Goal: Transaction & Acquisition: Book appointment/travel/reservation

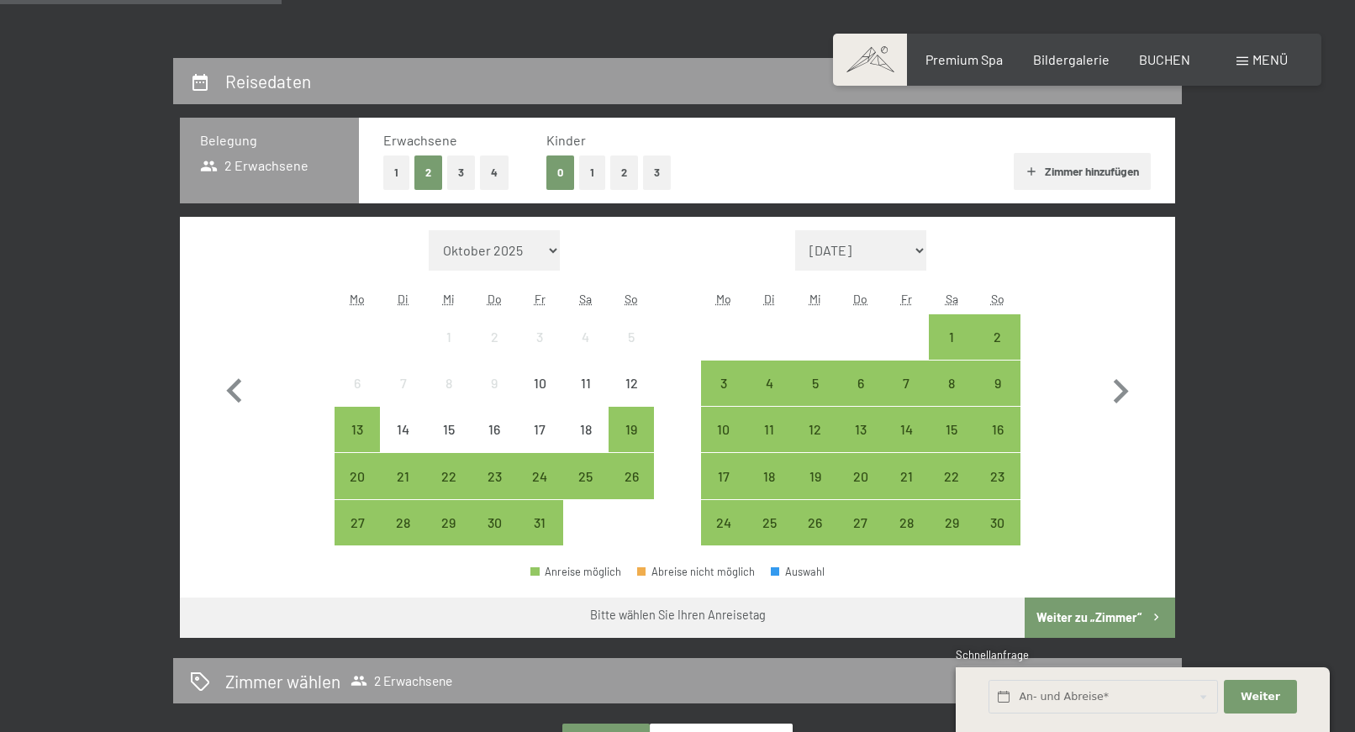
scroll to position [343, 0]
click at [581, 429] on div "18" at bounding box center [586, 444] width 42 height 42
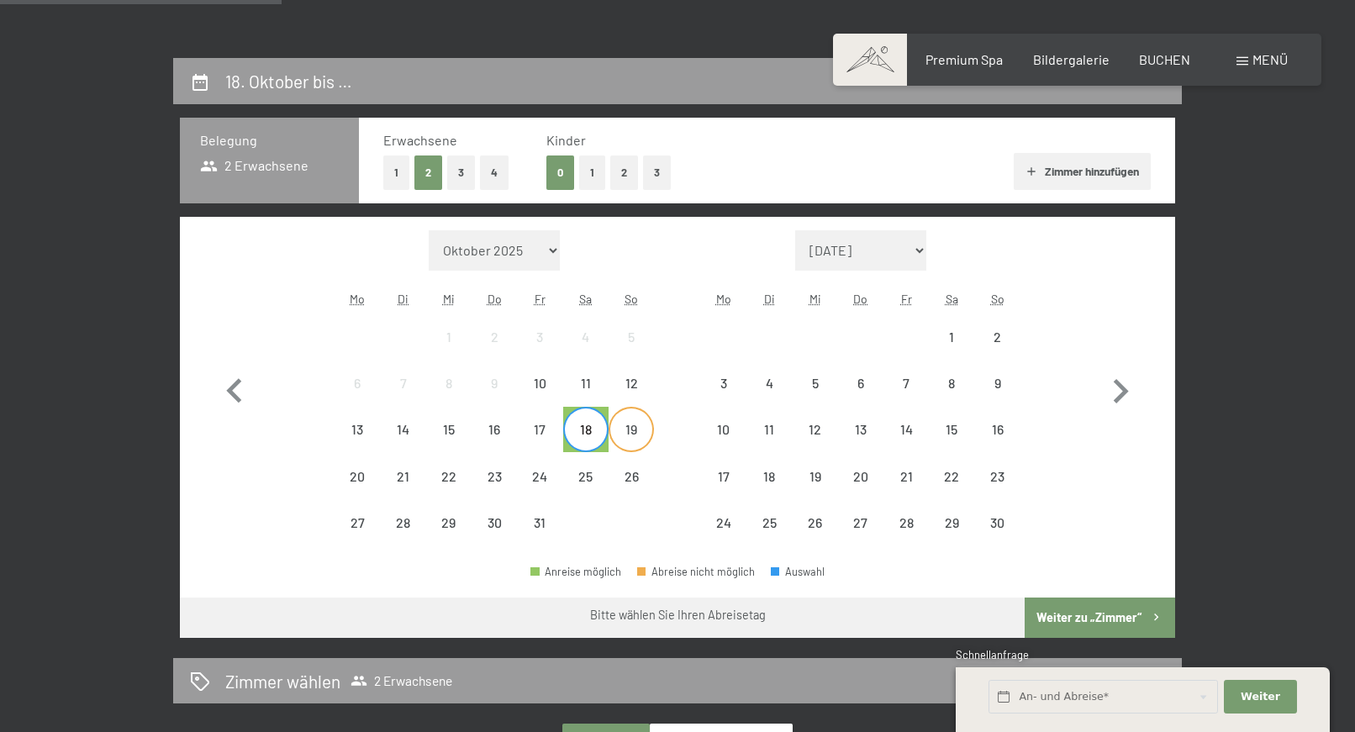
click at [631, 430] on div "19" at bounding box center [631, 444] width 42 height 42
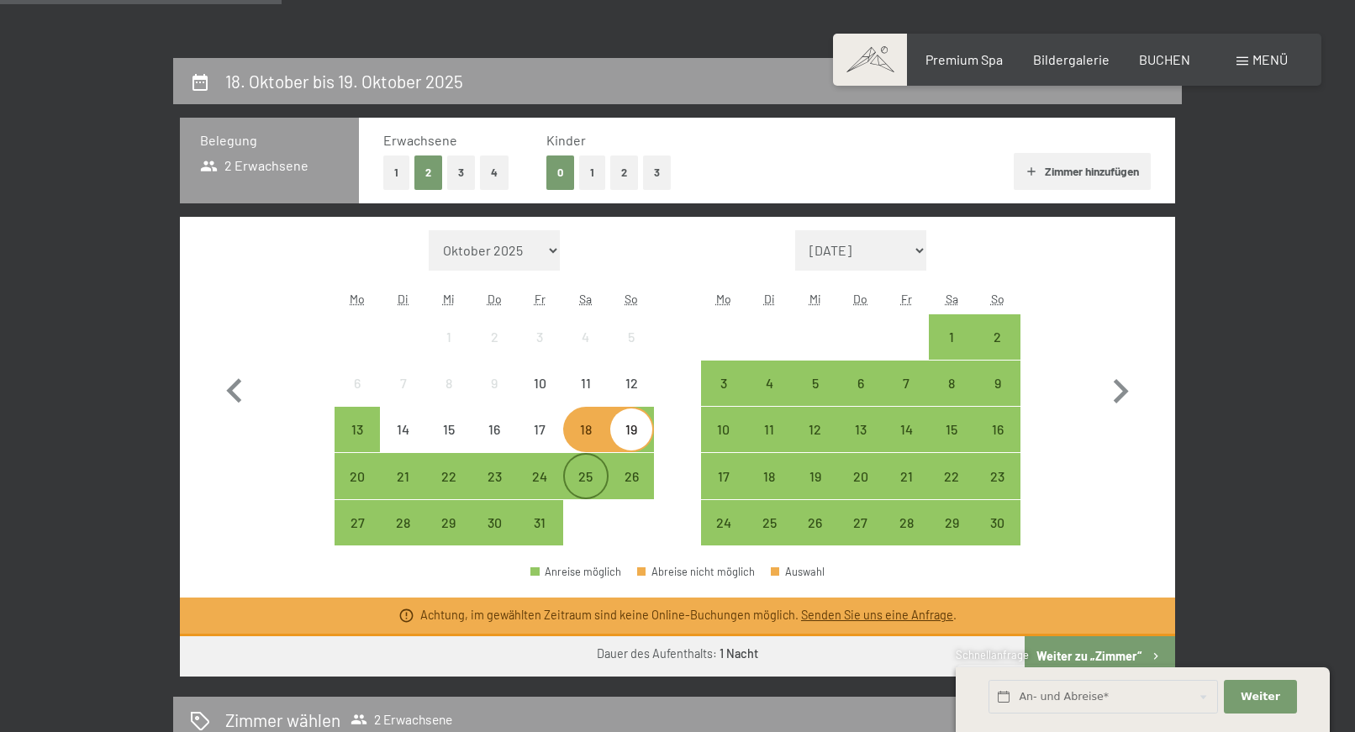
click at [584, 472] on div "25" at bounding box center [586, 491] width 42 height 42
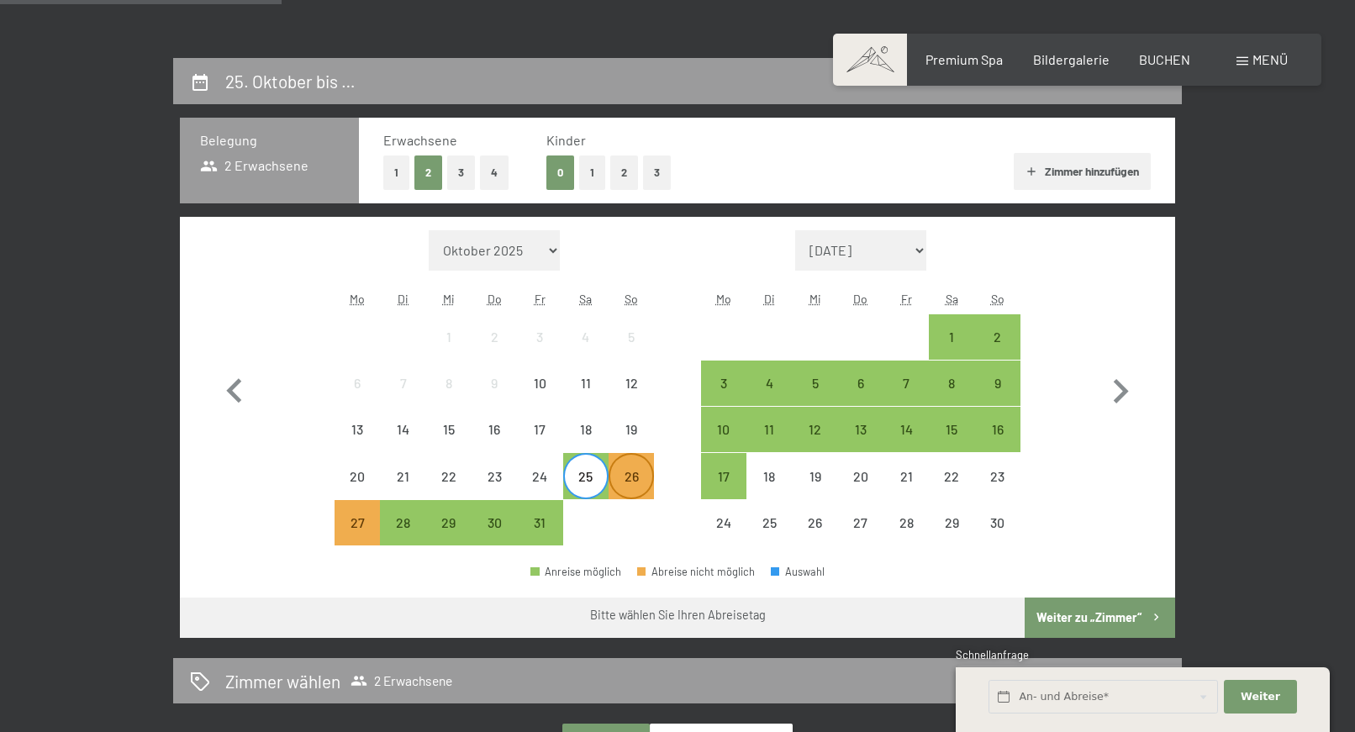
click at [629, 473] on div "26" at bounding box center [631, 491] width 42 height 42
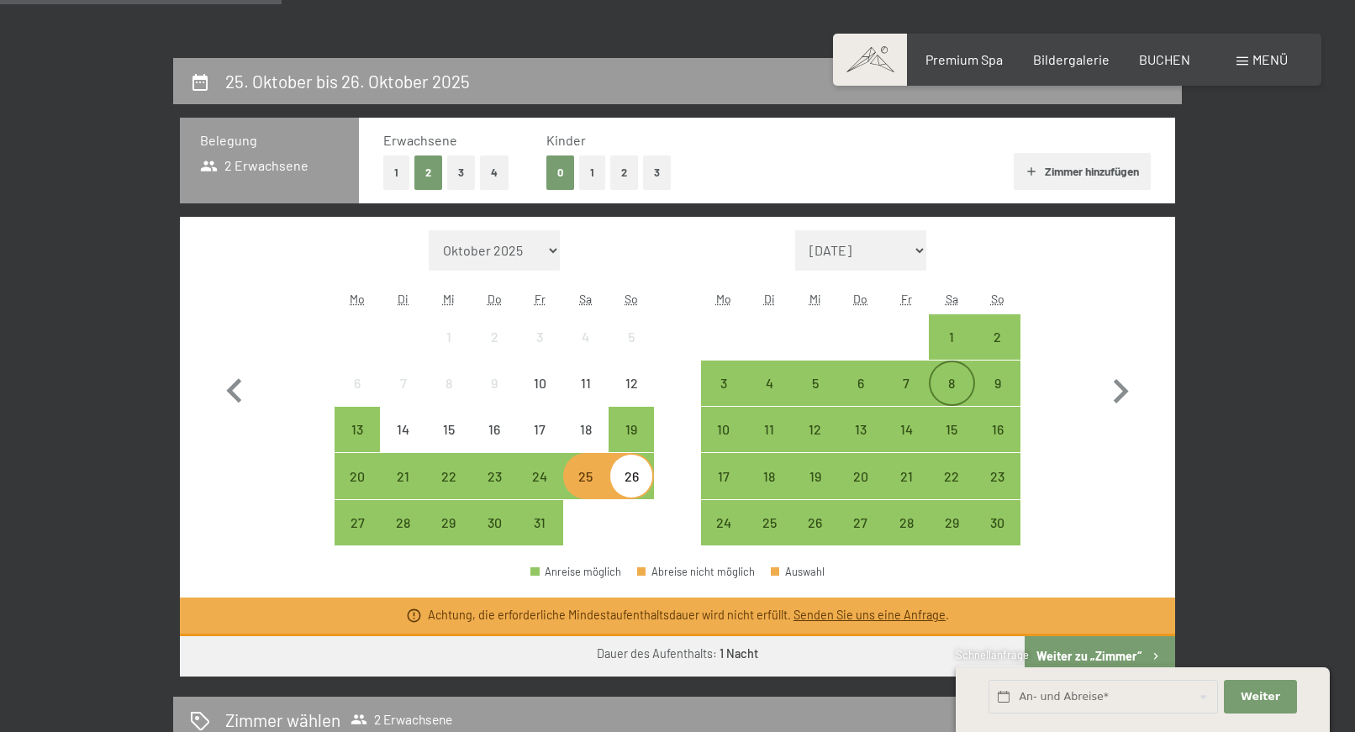
click at [952, 392] on div "8" at bounding box center [952, 398] width 42 height 42
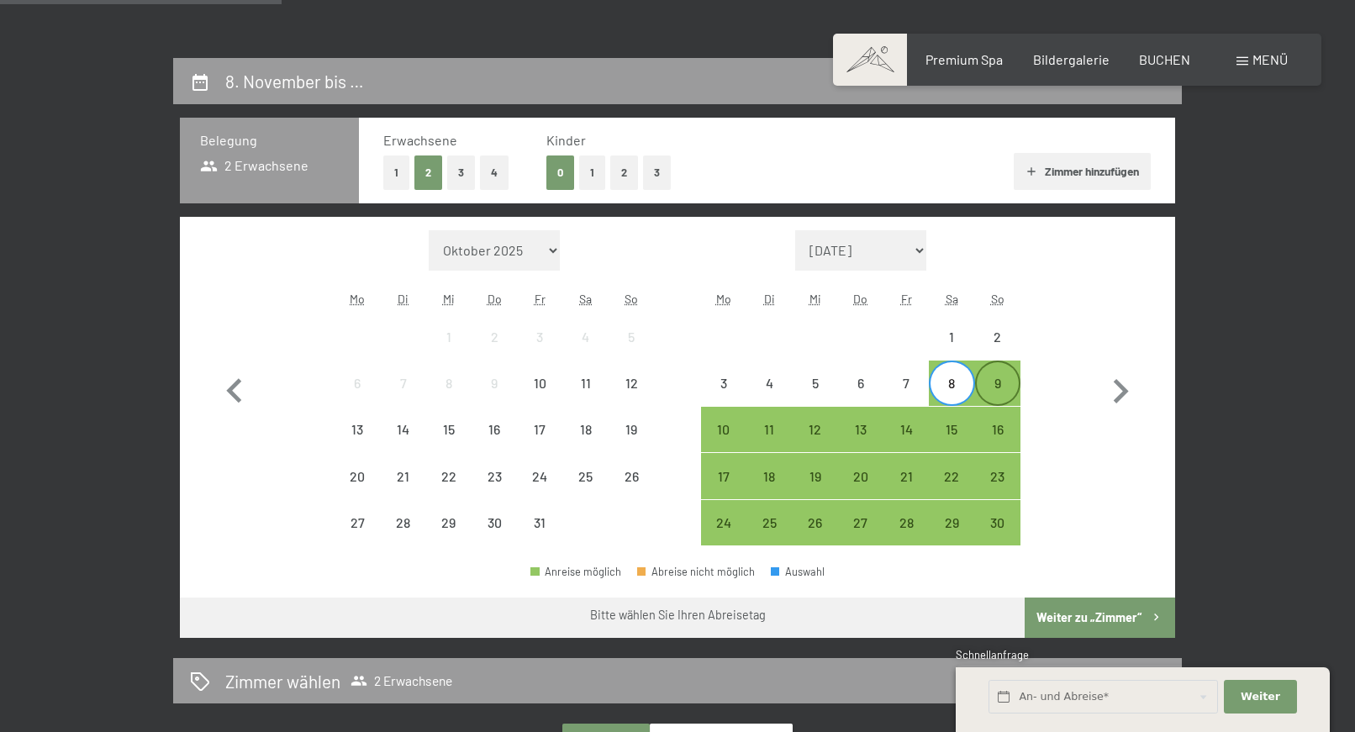
click at [1003, 391] on div "9" at bounding box center [998, 398] width 42 height 42
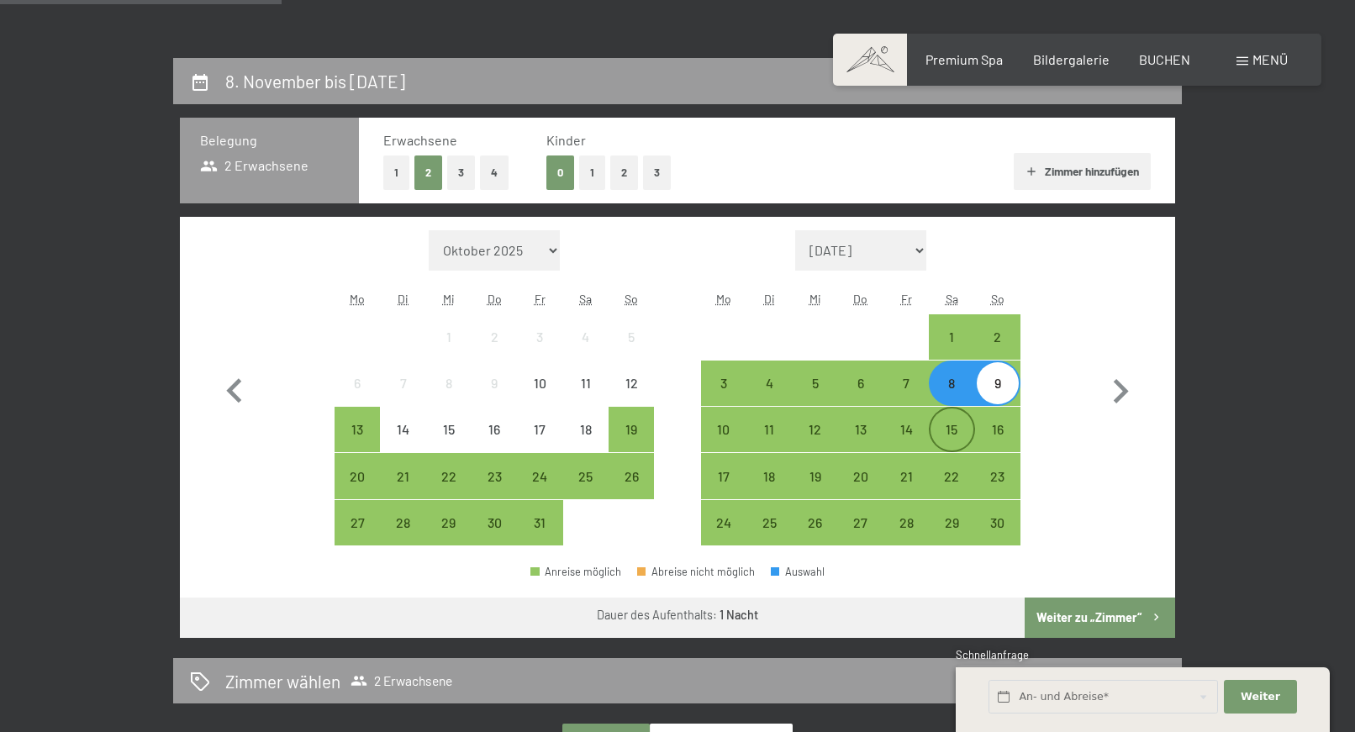
click at [947, 416] on div "15" at bounding box center [952, 430] width 42 height 42
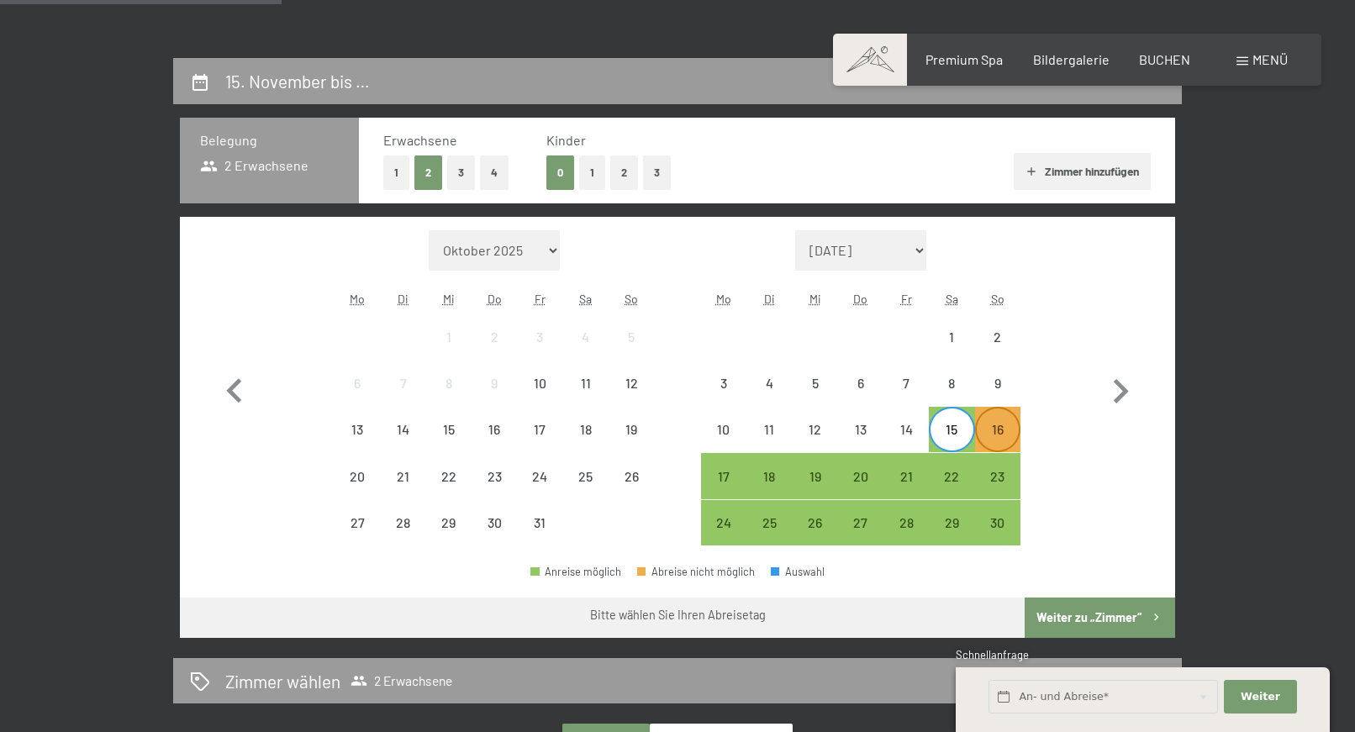
click at [995, 435] on div "16" at bounding box center [998, 444] width 42 height 42
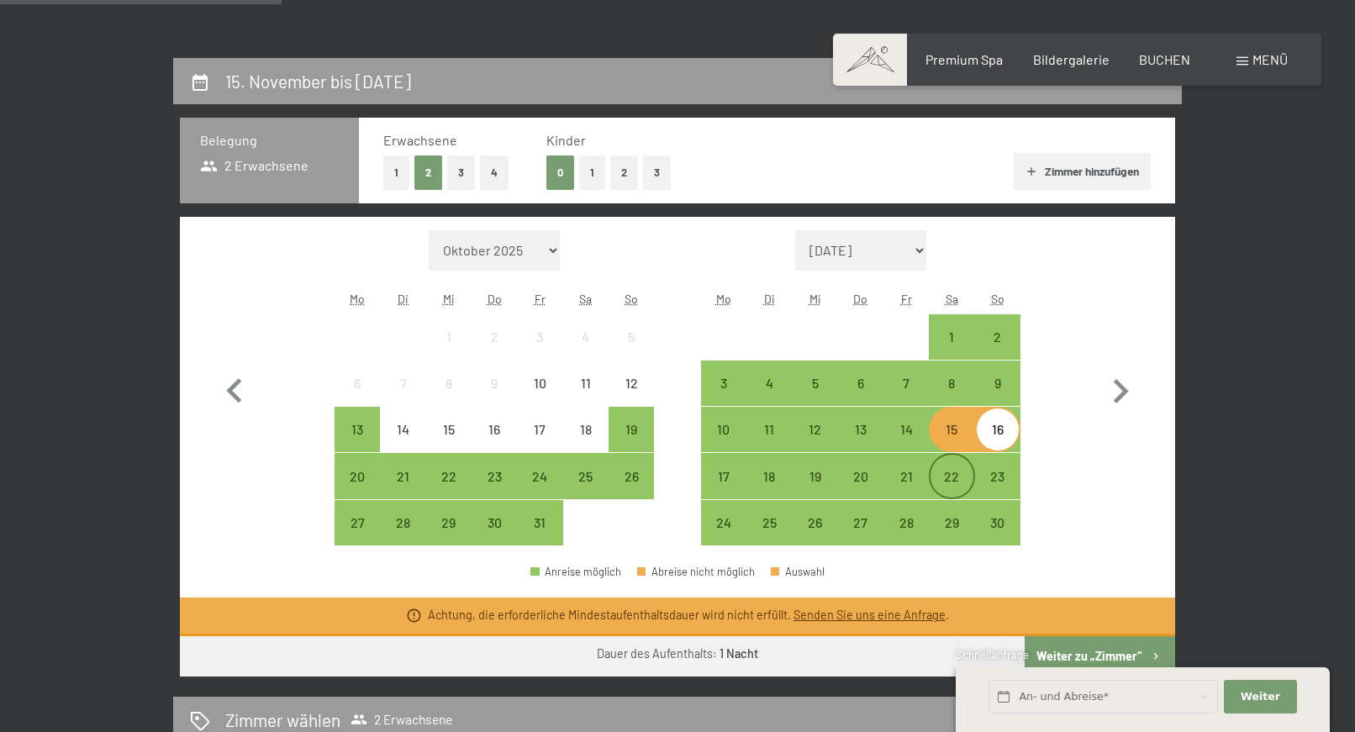
click at [949, 474] on div "22" at bounding box center [952, 491] width 42 height 42
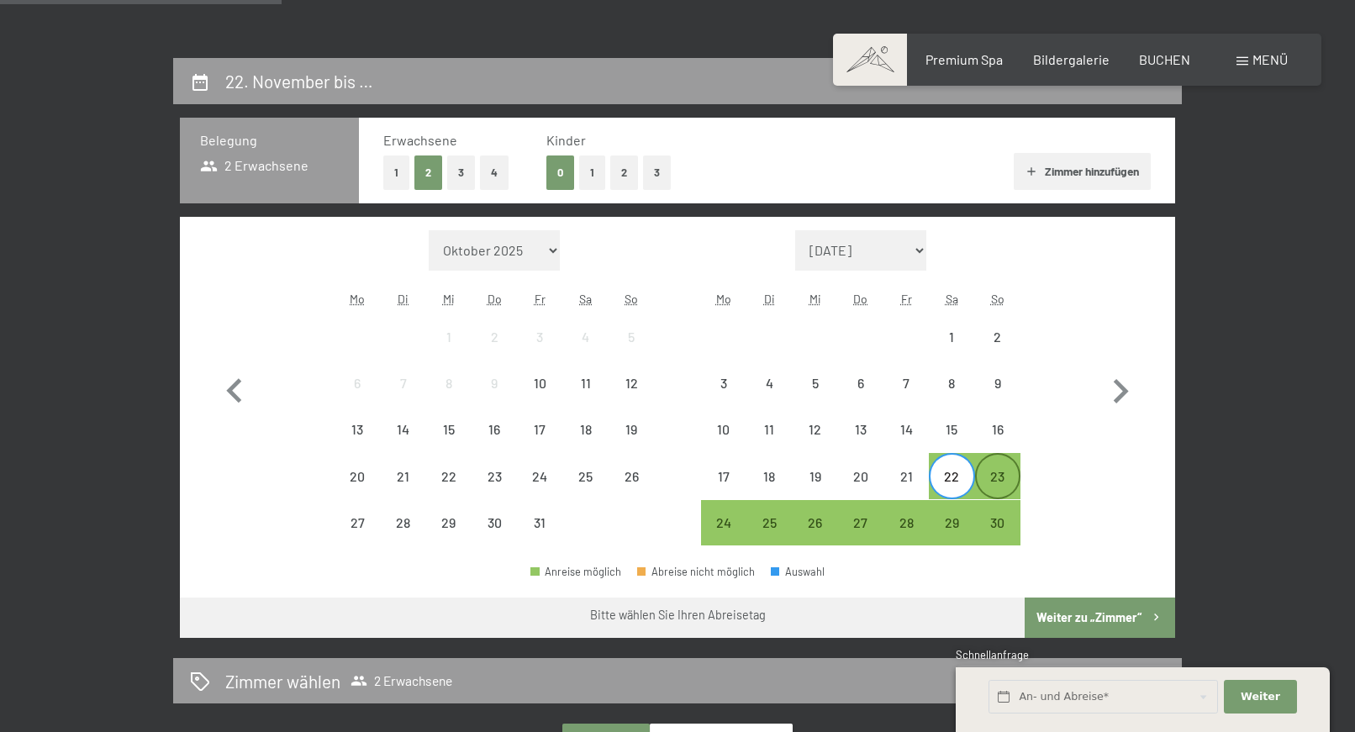
click at [1005, 480] on div "23" at bounding box center [998, 491] width 42 height 42
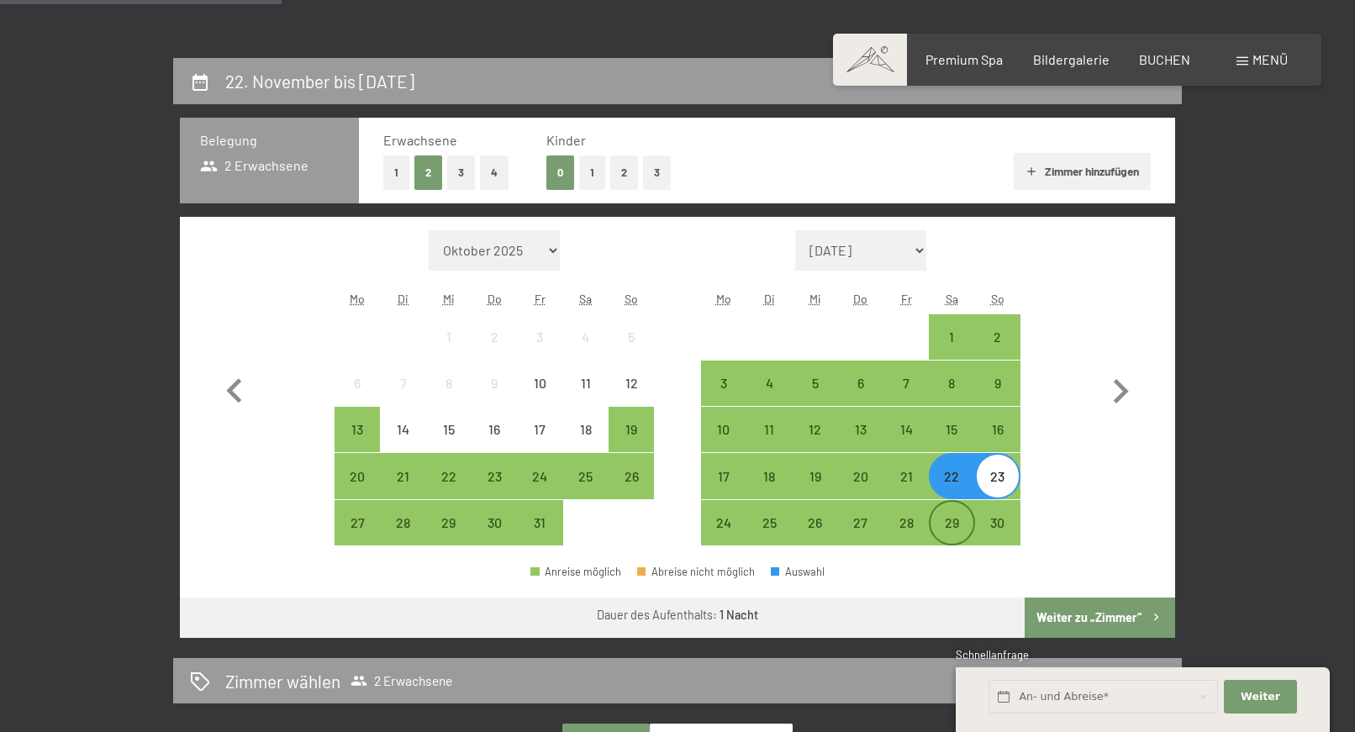
click at [950, 528] on div "29" at bounding box center [952, 537] width 42 height 42
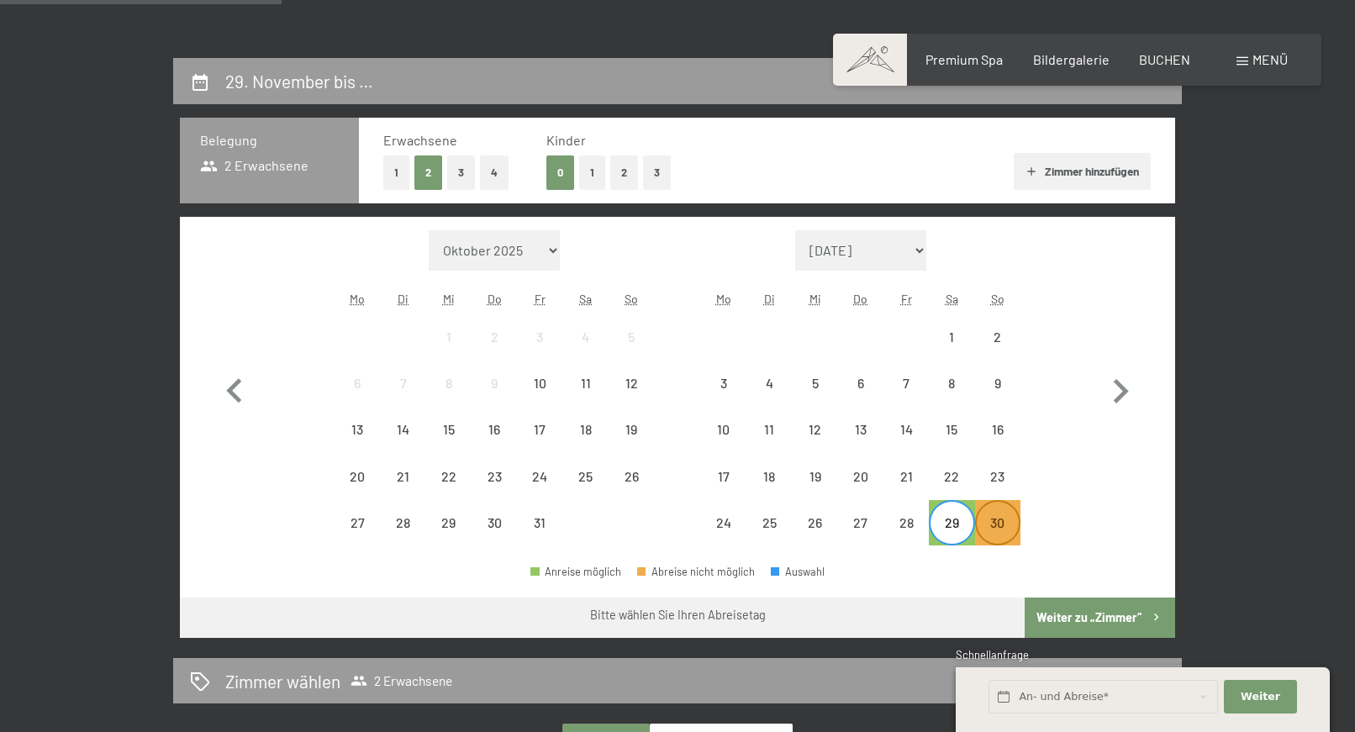
click at [992, 522] on div "30" at bounding box center [998, 537] width 42 height 42
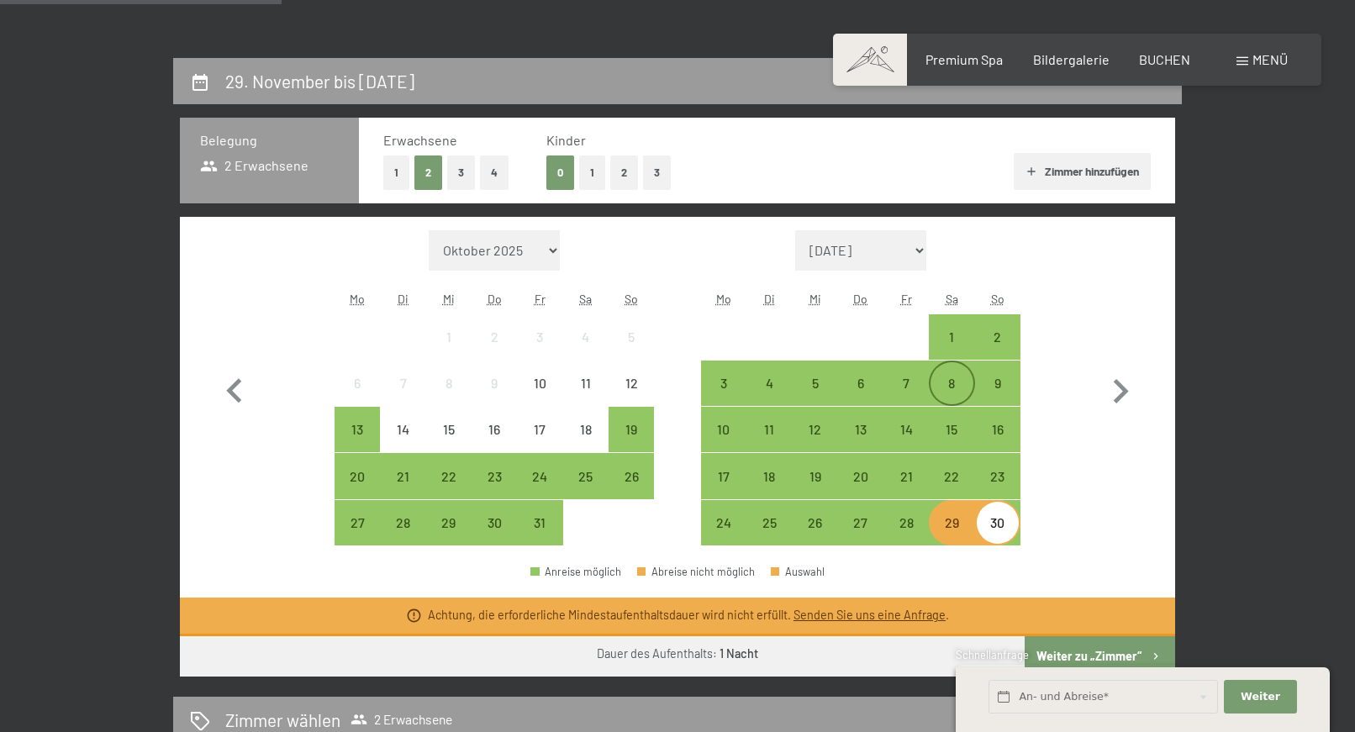
click at [951, 388] on div "8" at bounding box center [952, 398] width 42 height 42
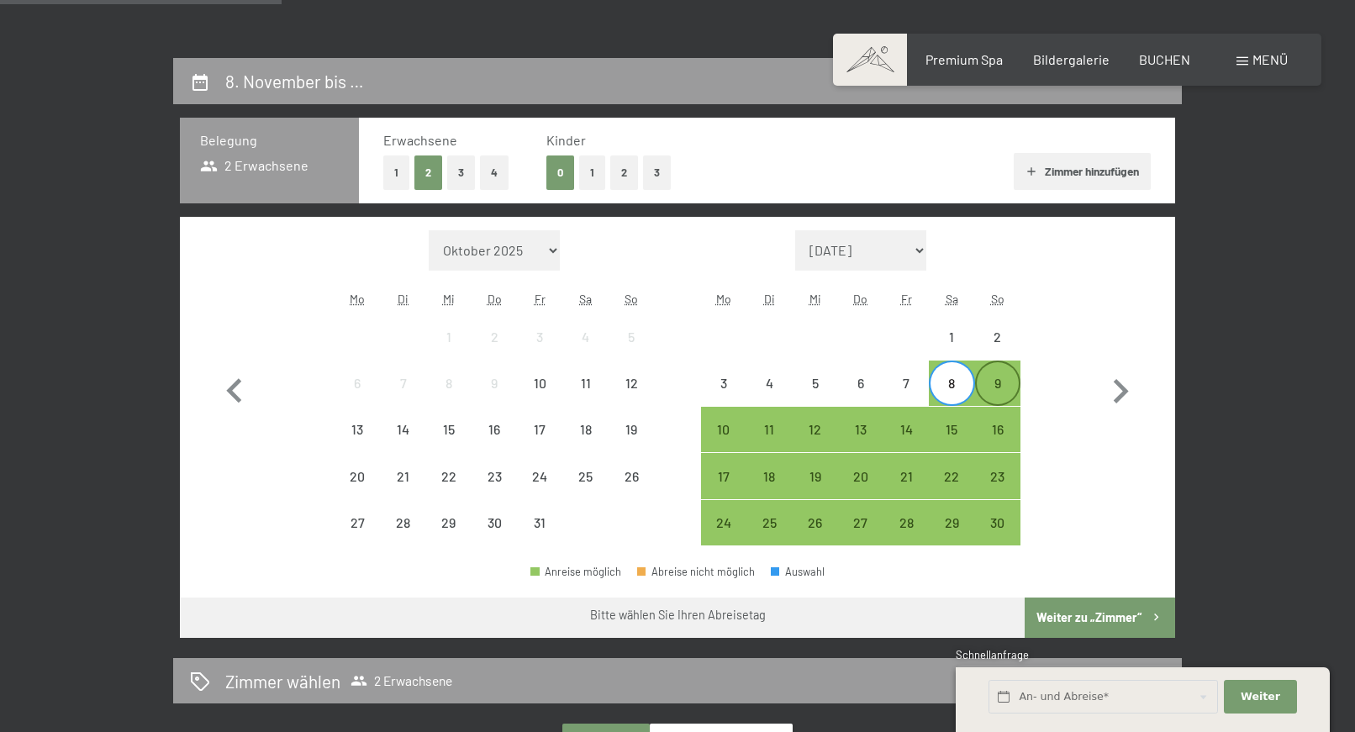
click at [999, 389] on div "9" at bounding box center [998, 398] width 42 height 42
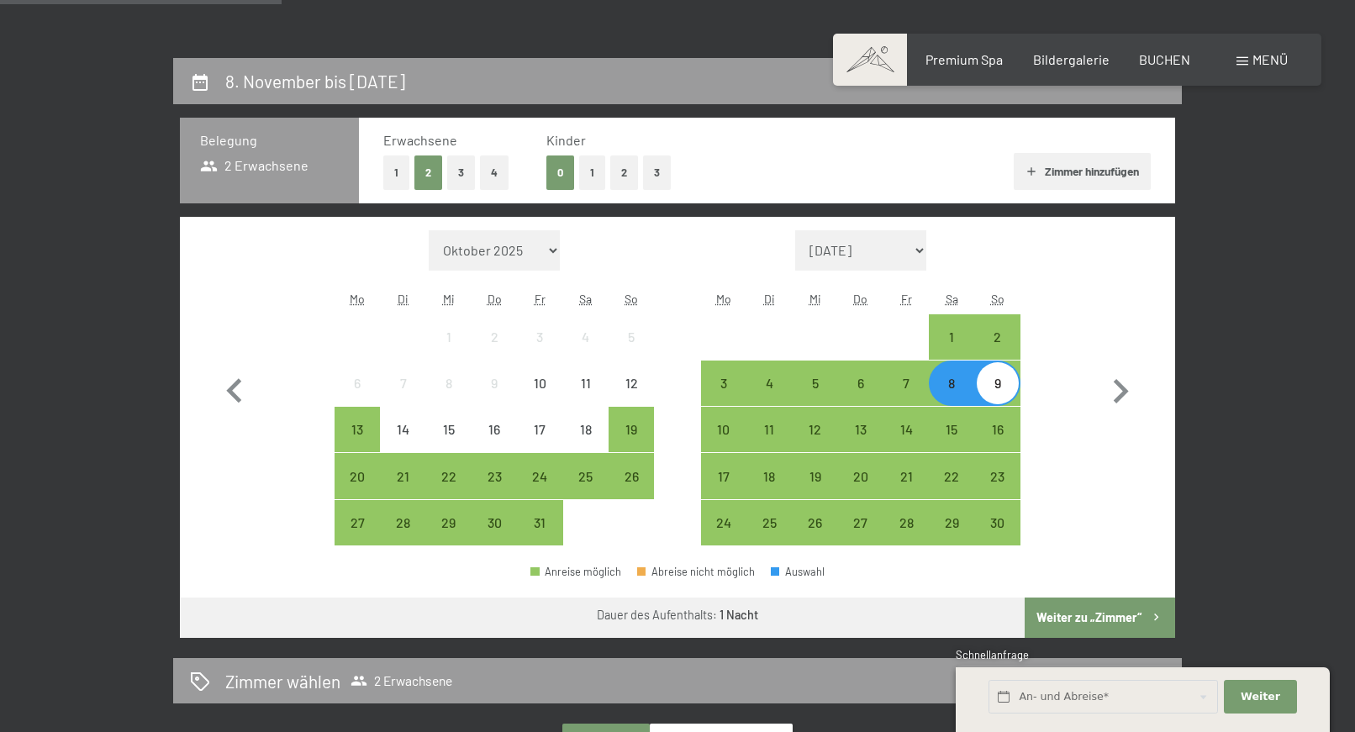
click at [1063, 614] on button "Weiter zu „Zimmer“" at bounding box center [1100, 618] width 150 height 40
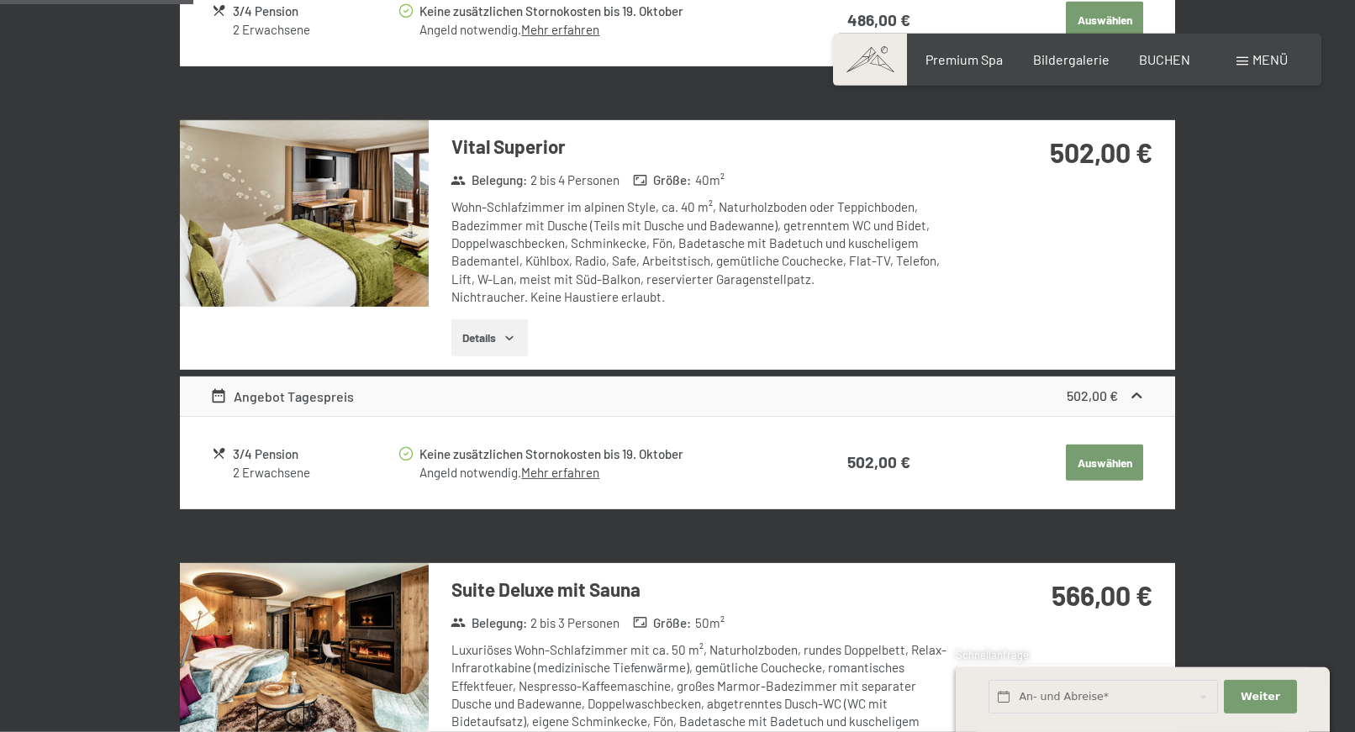
scroll to position [915, 0]
